Goal: Information Seeking & Learning: Learn about a topic

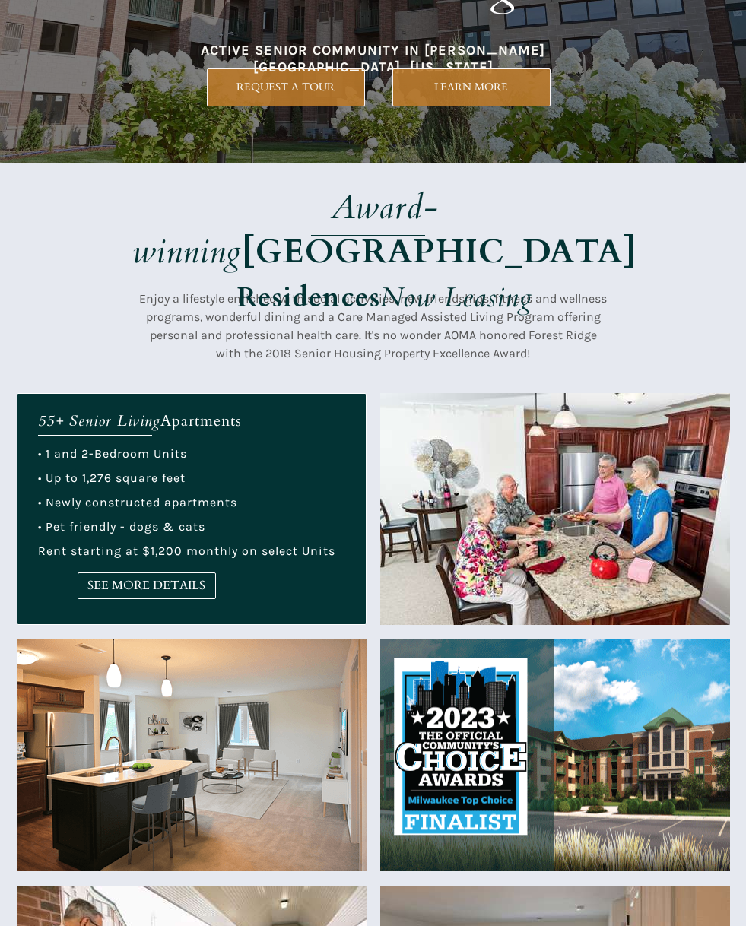
scroll to position [228, 0]
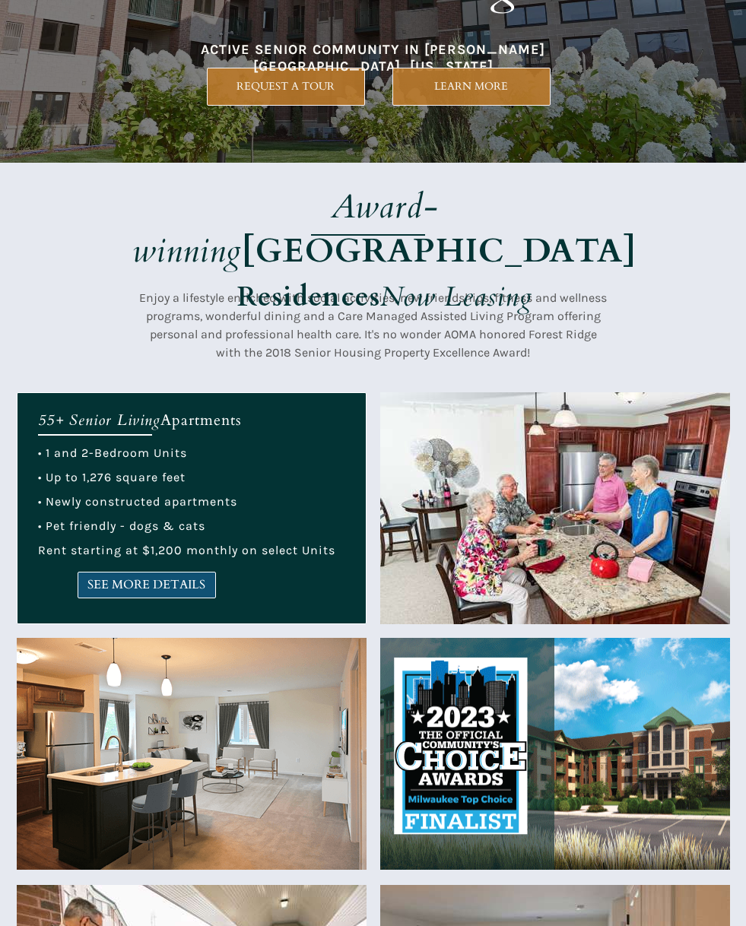
click at [159, 582] on span "SEE MORE DETAILS" at bounding box center [146, 585] width 137 height 14
click at [173, 583] on span "SEE MORE DETAILS" at bounding box center [146, 585] width 137 height 14
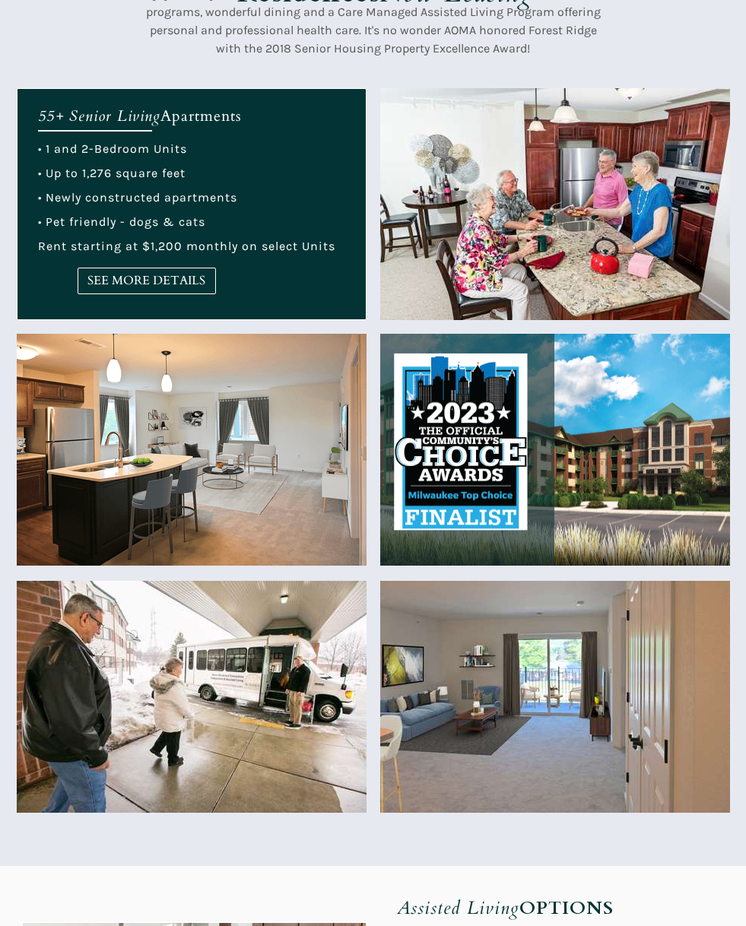
scroll to position [684, 0]
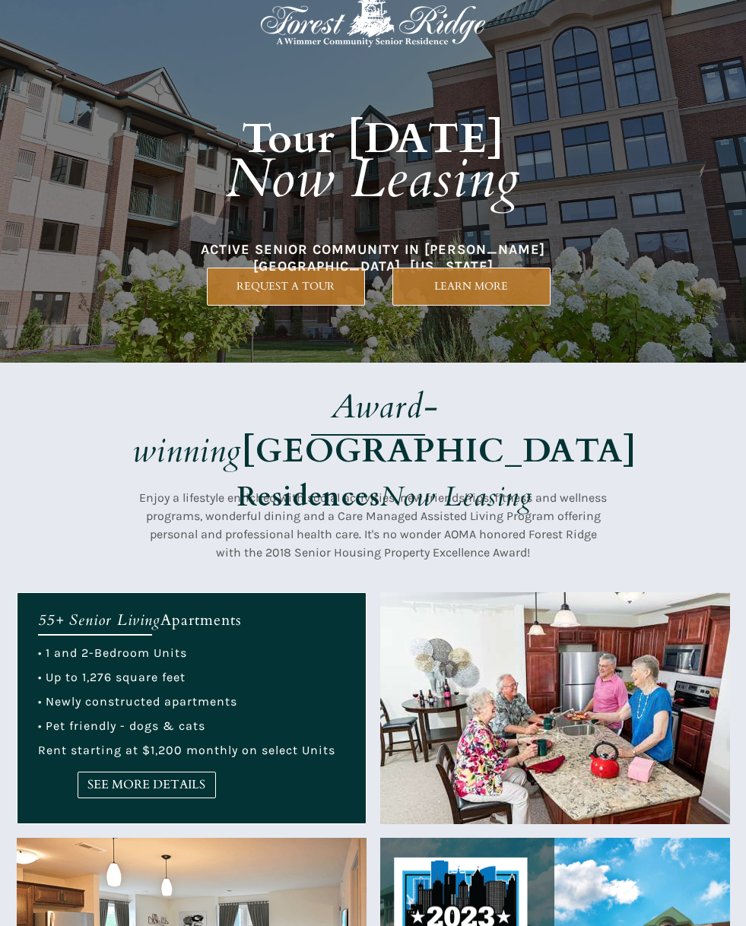
scroll to position [0, 0]
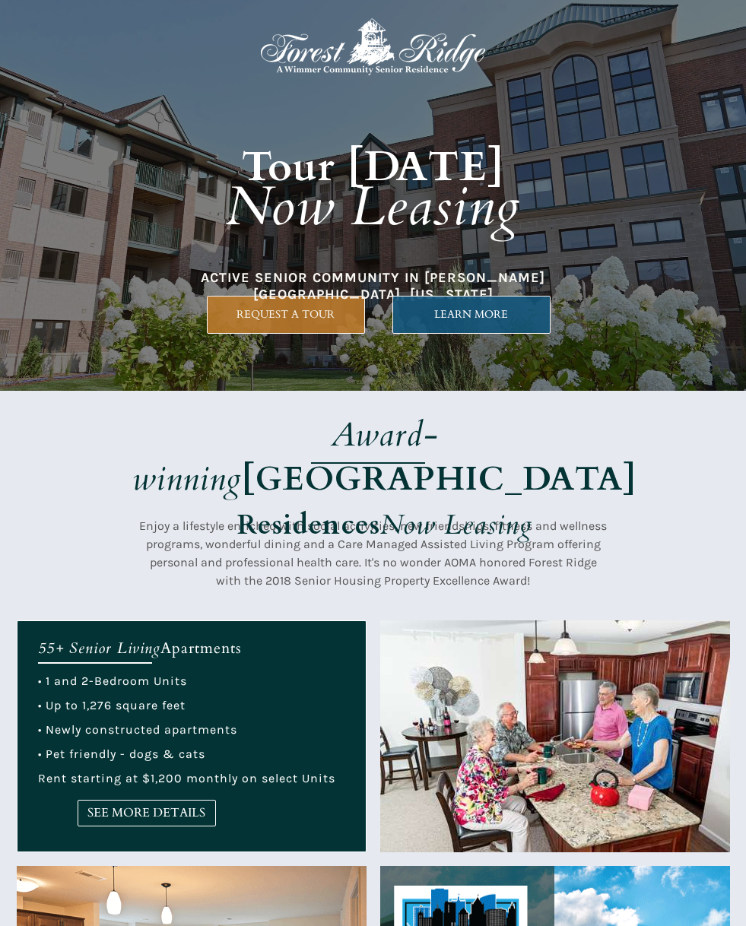
click at [450, 306] on link "LEARN MORE" at bounding box center [471, 315] width 158 height 38
